Goal: Task Accomplishment & Management: Use online tool/utility

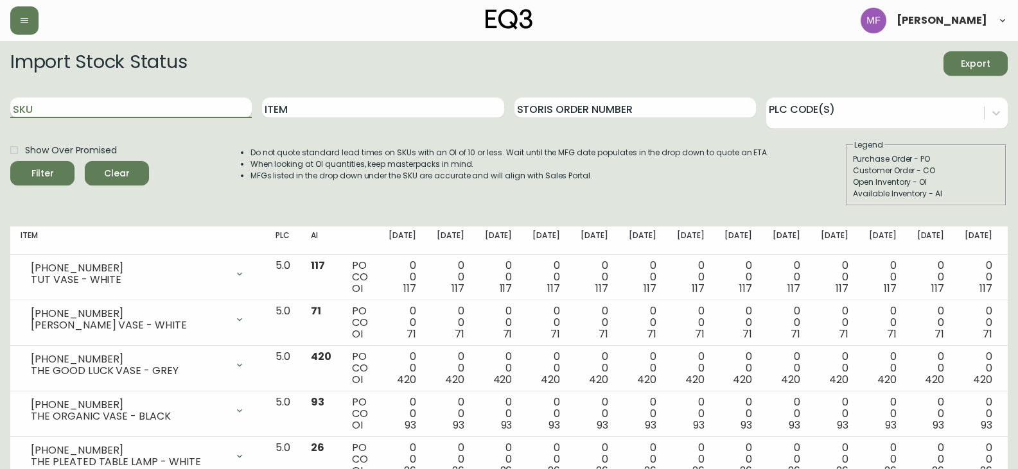
click at [148, 109] on input "SKU" at bounding box center [130, 108] width 241 height 21
click at [10, 161] on button "Filter" at bounding box center [42, 173] width 64 height 24
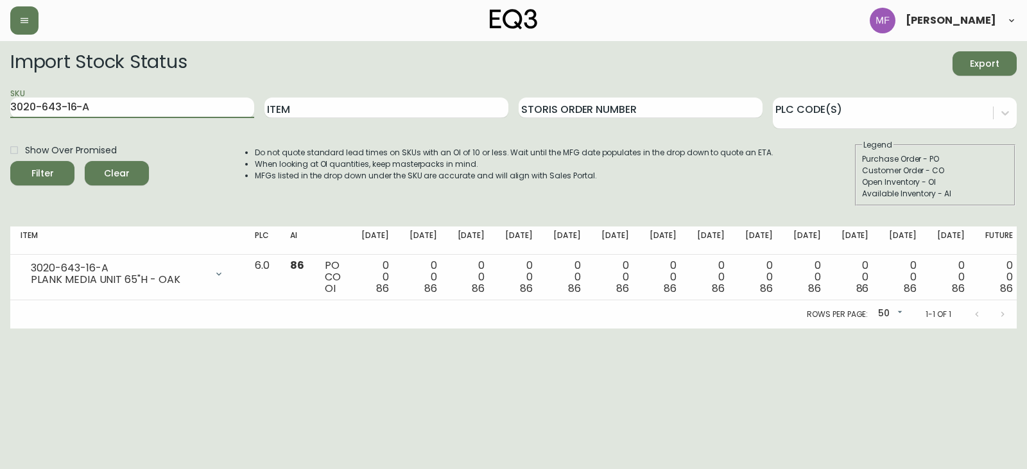
drag, startPoint x: 148, startPoint y: 109, endPoint x: 0, endPoint y: 104, distance: 147.8
click at [0, 104] on main "Import Stock Status Export SKU 3020-643-16-A Item Storis Order Number PLC Code(…" at bounding box center [513, 185] width 1027 height 288
click at [94, 110] on input "3020-643-16-A" at bounding box center [132, 108] width 244 height 21
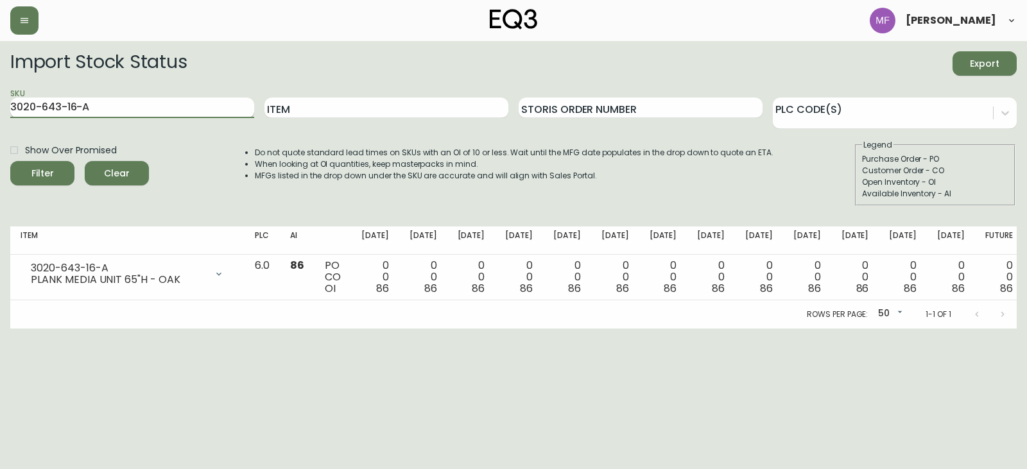
click at [94, 110] on input "3020-643-16-A" at bounding box center [132, 108] width 244 height 21
click at [10, 161] on button "Filter" at bounding box center [42, 173] width 64 height 24
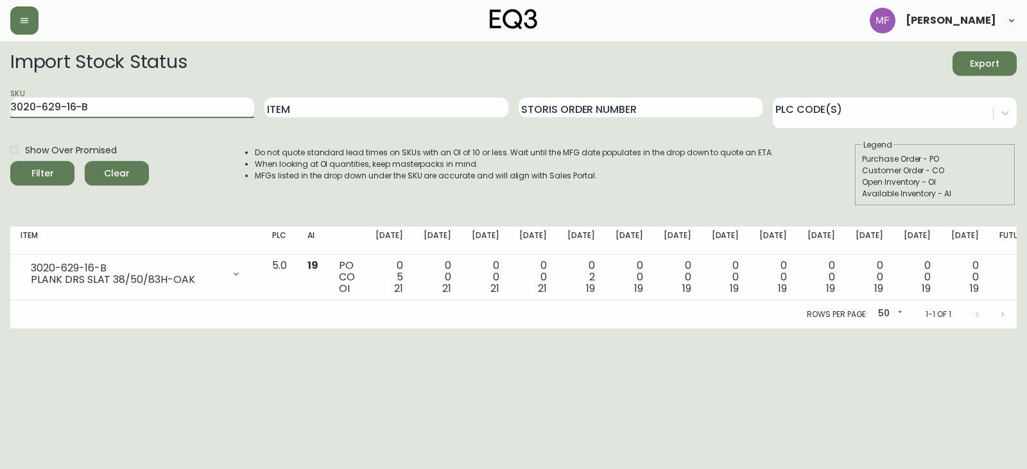
drag, startPoint x: 94, startPoint y: 110, endPoint x: 0, endPoint y: 101, distance: 94.3
click at [0, 101] on main "Import Stock Status Export SKU 3020-629-16-B Item Storis Order Number PLC Code(…" at bounding box center [513, 185] width 1027 height 288
type input "3020-630-16-B"
click at [10, 161] on button "Filter" at bounding box center [42, 173] width 64 height 24
drag, startPoint x: 96, startPoint y: 107, endPoint x: 13, endPoint y: 99, distance: 82.6
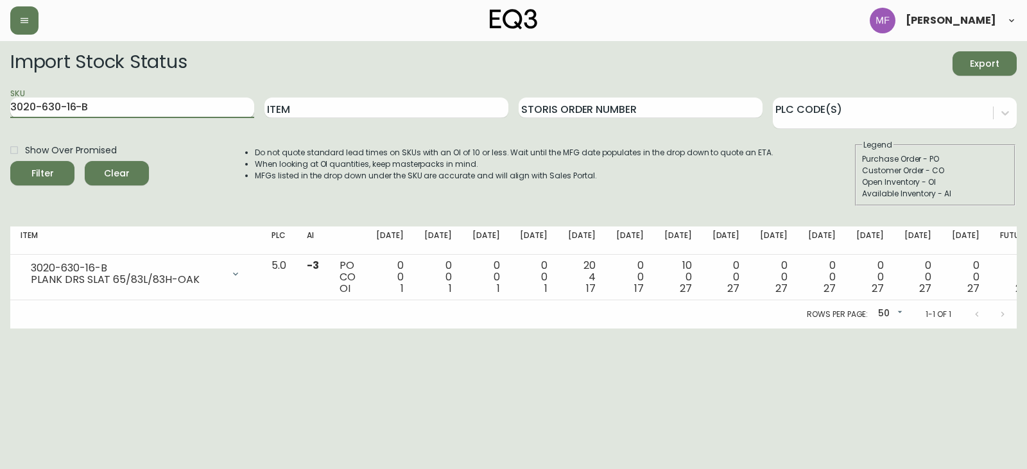
click at [13, 99] on input "3020-630-16-B" at bounding box center [132, 108] width 244 height 21
click at [110, 109] on input "3020-630-16-B" at bounding box center [132, 108] width 244 height 21
drag, startPoint x: 101, startPoint y: 109, endPoint x: 7, endPoint y: 97, distance: 95.1
click at [7, 97] on main "Import Stock Status Export SKU 3020-630-16-B Item Storis Order Number PLC Code(…" at bounding box center [513, 185] width 1027 height 288
click at [89, 93] on div "SKU 3020-630-16-B" at bounding box center [132, 108] width 244 height 42
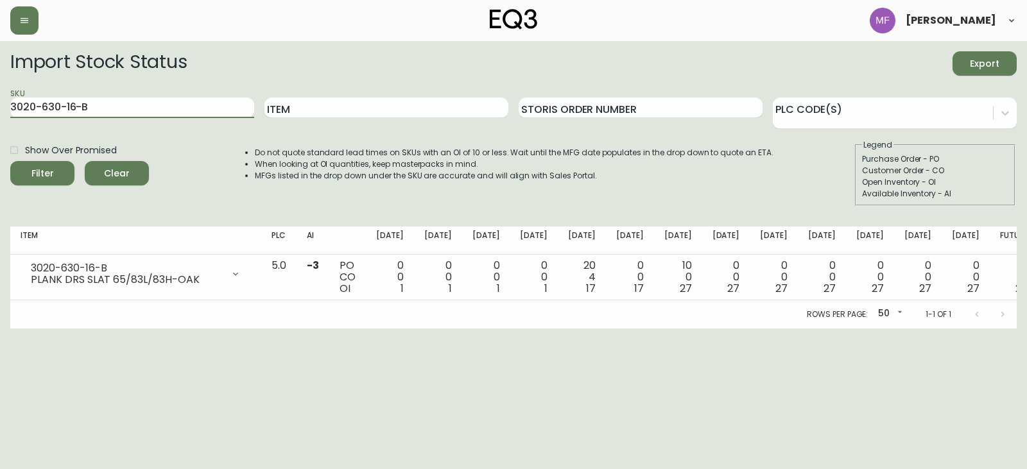
drag, startPoint x: 89, startPoint y: 107, endPoint x: 0, endPoint y: 102, distance: 89.4
click at [0, 102] on main "Import Stock Status Export SKU 3020-630-16-B Item Storis Order Number PLC Code(…" at bounding box center [513, 185] width 1027 height 288
